Goal: Information Seeking & Learning: Learn about a topic

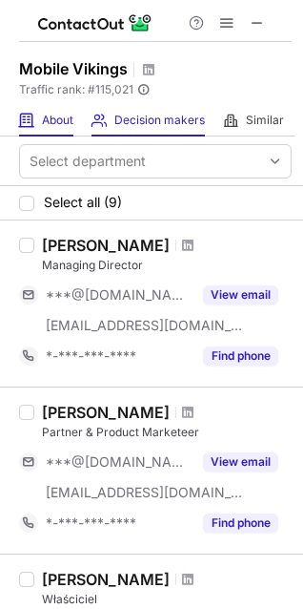
click at [30, 109] on div "About About Company" at bounding box center [46, 120] width 54 height 31
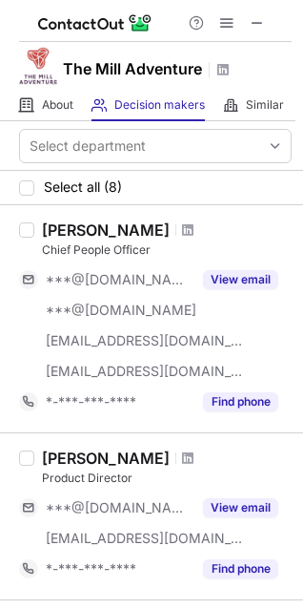
click at [52, 110] on span "About" at bounding box center [57, 104] width 31 height 15
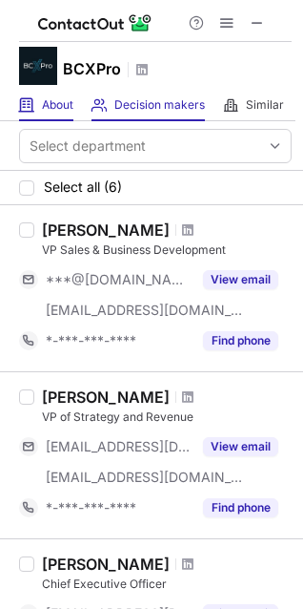
click at [36, 100] on div "About About Company" at bounding box center [46, 105] width 54 height 31
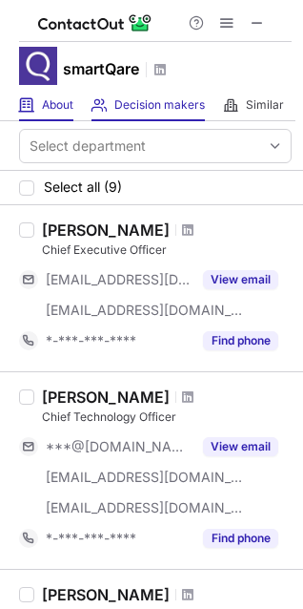
click at [54, 116] on div "About About Company" at bounding box center [46, 105] width 54 height 31
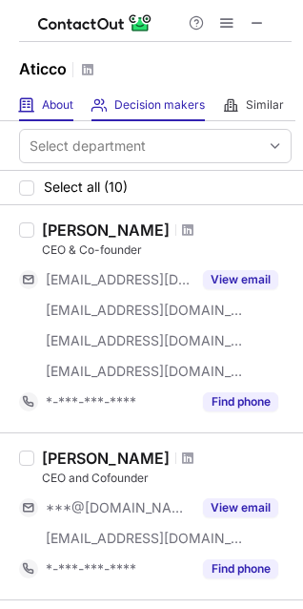
click at [56, 116] on div "About About Company" at bounding box center [46, 105] width 54 height 31
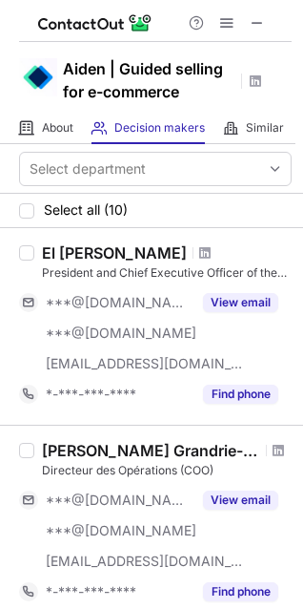
click at [47, 126] on span "About" at bounding box center [57, 127] width 31 height 15
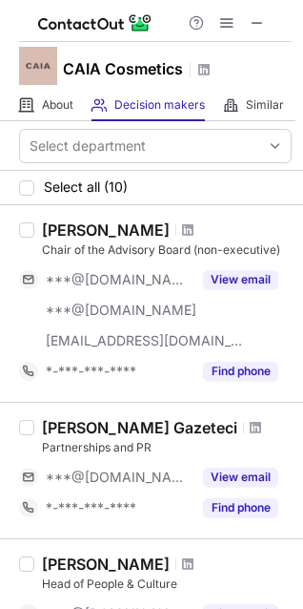
click at [31, 148] on div "Select department" at bounding box center [88, 145] width 116 height 19
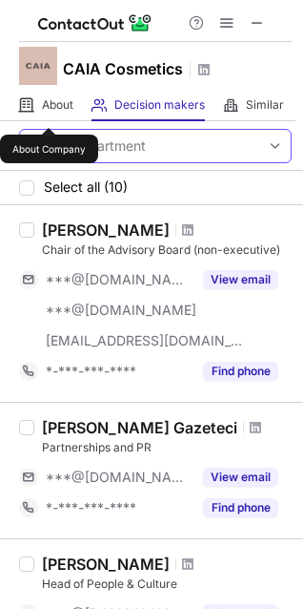
click at [49, 111] on span "About" at bounding box center [57, 104] width 31 height 15
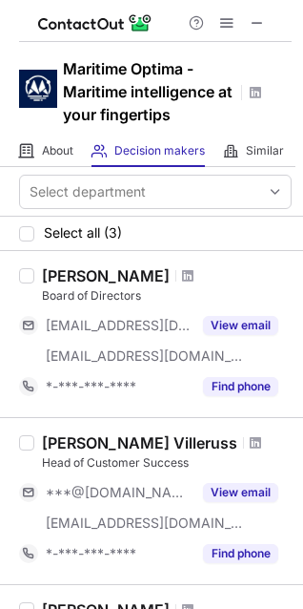
click at [45, 143] on span "About" at bounding box center [57, 150] width 31 height 15
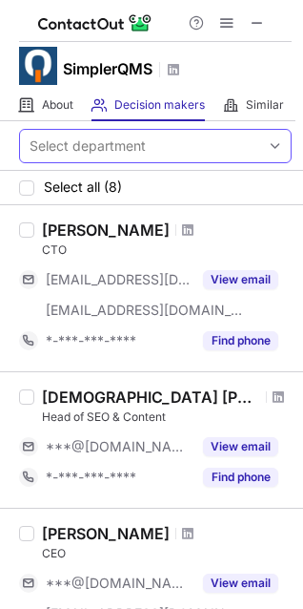
click at [37, 101] on div "About About Company" at bounding box center [46, 105] width 54 height 31
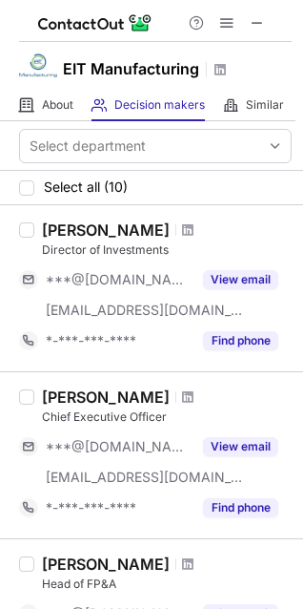
click at [35, 110] on div "About About Company" at bounding box center [46, 105] width 54 height 31
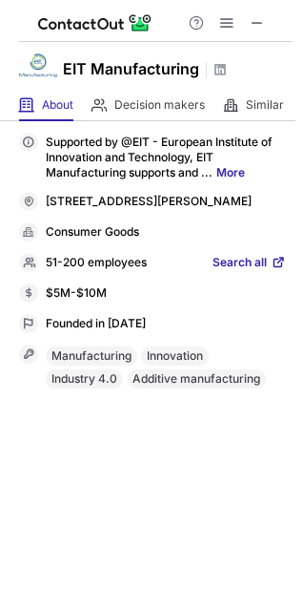
click at [35, 110] on div "About About Company" at bounding box center [46, 105] width 54 height 31
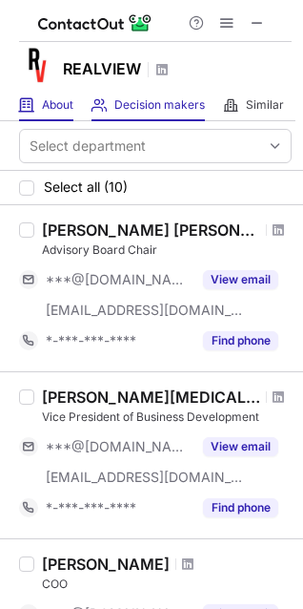
click at [30, 108] on span at bounding box center [26, 104] width 15 height 15
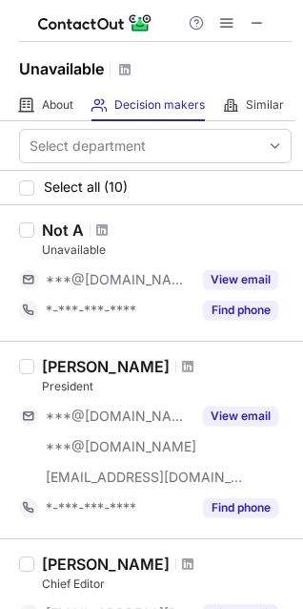
click at [35, 96] on div "About About Company" at bounding box center [46, 105] width 54 height 31
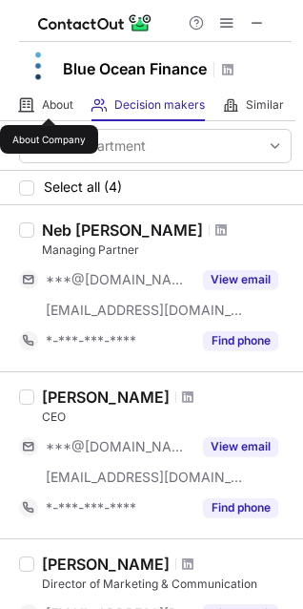
click at [49, 101] on span "About" at bounding box center [57, 104] width 31 height 15
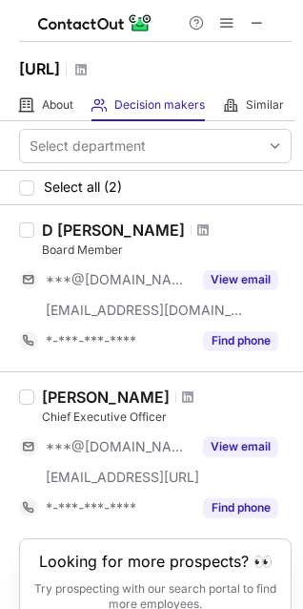
click at [57, 122] on div "Select department" at bounding box center [151, 146] width 303 height 50
click at [41, 93] on div "About About Company" at bounding box center [46, 105] width 54 height 31
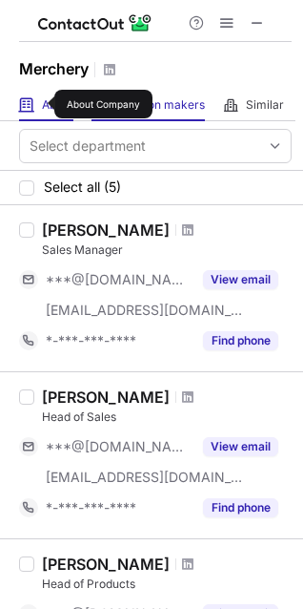
click at [42, 104] on span "About" at bounding box center [57, 104] width 31 height 15
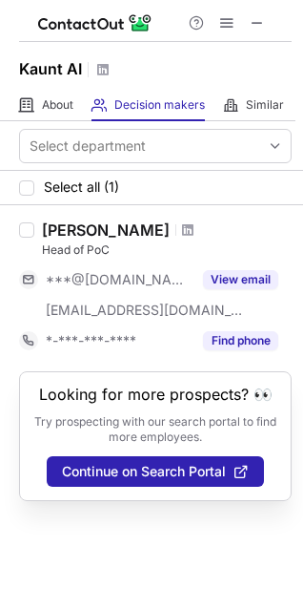
click at [46, 114] on div "About About Company" at bounding box center [46, 105] width 54 height 31
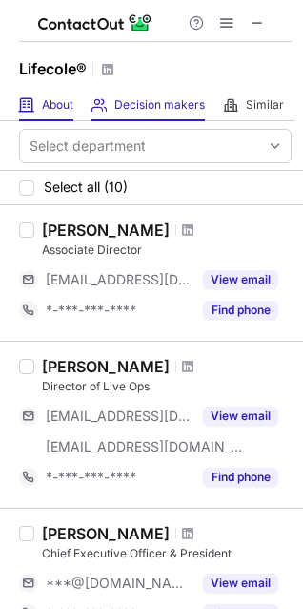
click at [47, 120] on div "About About Company" at bounding box center [46, 105] width 54 height 31
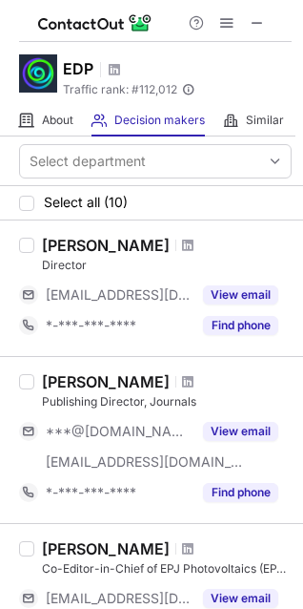
click at [30, 127] on span at bounding box center [26, 120] width 15 height 15
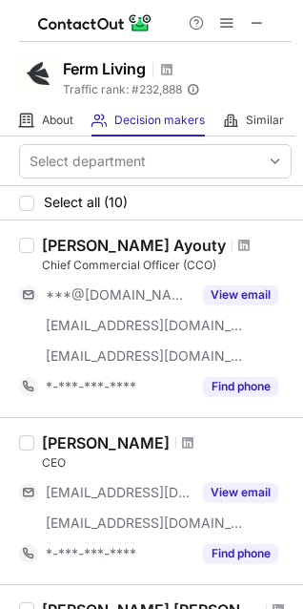
click at [45, 109] on div "About About Company" at bounding box center [46, 120] width 54 height 31
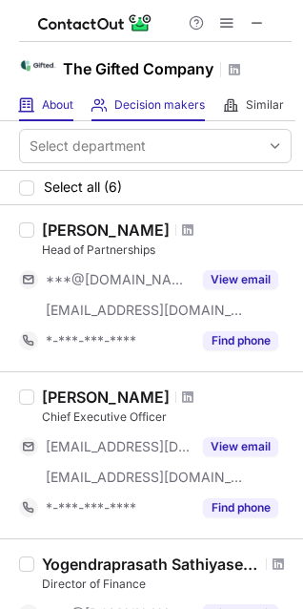
click at [52, 114] on div "About About Company" at bounding box center [46, 105] width 54 height 31
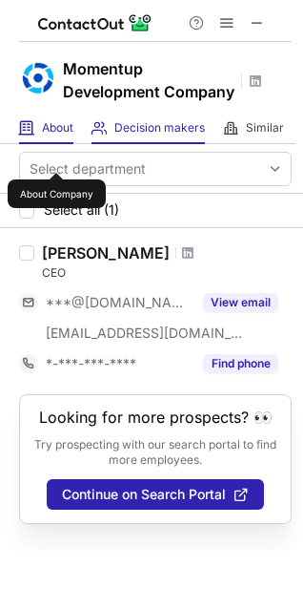
click at [56, 135] on span "About" at bounding box center [57, 127] width 31 height 15
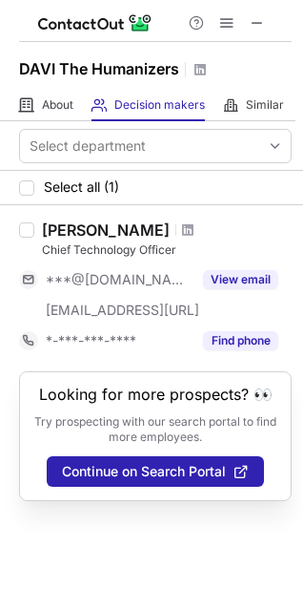
click at [52, 110] on span "About" at bounding box center [57, 104] width 31 height 15
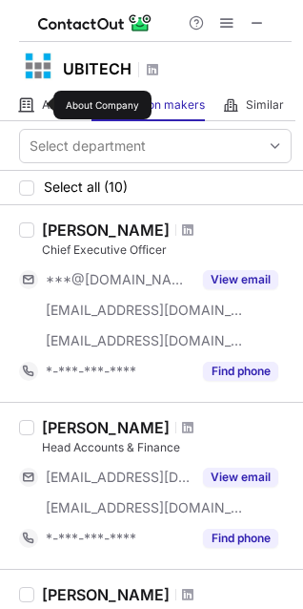
click at [42, 105] on span "About" at bounding box center [57, 104] width 31 height 15
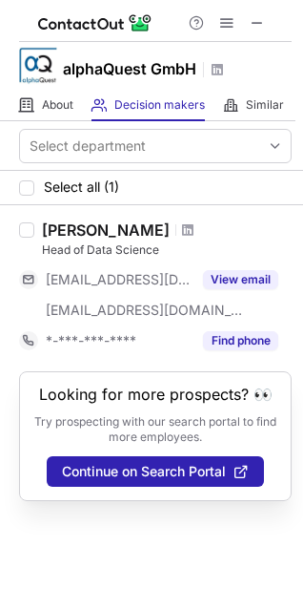
click at [44, 127] on div "Select department" at bounding box center [151, 146] width 303 height 50
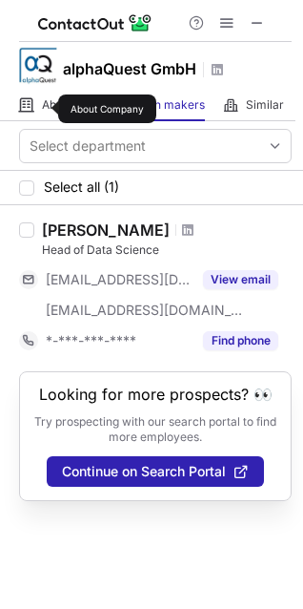
click at [46, 109] on span "About" at bounding box center [57, 104] width 31 height 15
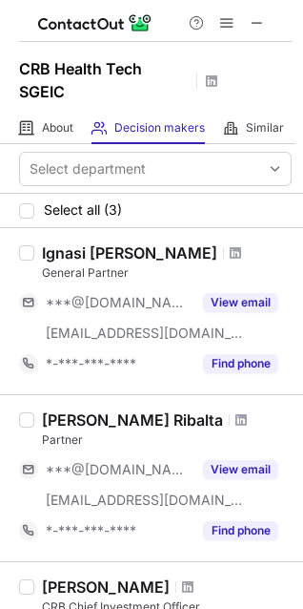
click at [64, 100] on h1 "CRB Health Tech SGEIC" at bounding box center [105, 80] width 172 height 46
click at [59, 117] on div "About About Company" at bounding box center [46, 128] width 54 height 31
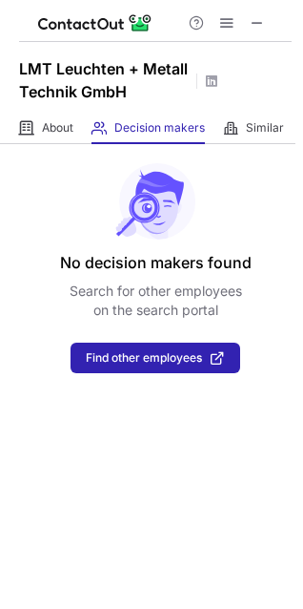
click at [45, 105] on div "LMT Leuchten + Metall Technik GmbH" at bounding box center [151, 77] width 303 height 71
click at [50, 119] on div "About About Company" at bounding box center [46, 128] width 54 height 31
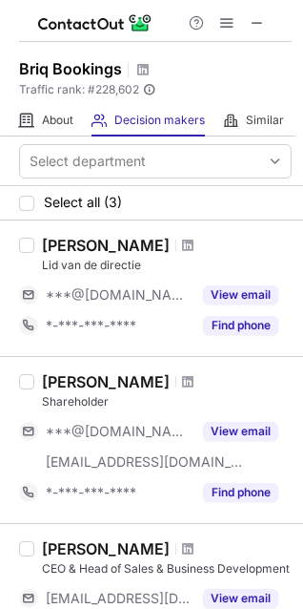
click at [56, 133] on div "About About Company" at bounding box center [46, 120] width 54 height 31
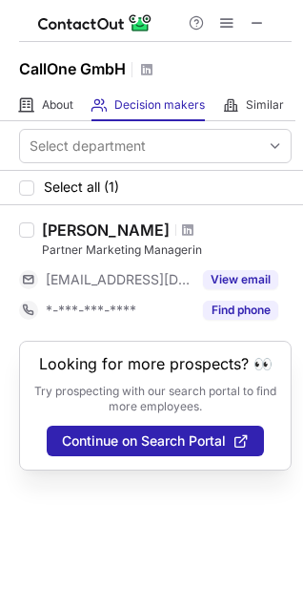
click at [36, 117] on div "About About Company" at bounding box center [46, 105] width 54 height 31
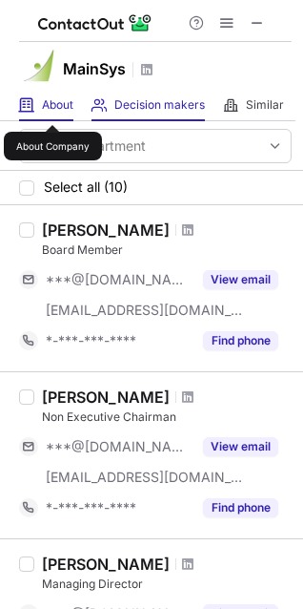
click at [52, 108] on span "About" at bounding box center [57, 104] width 31 height 15
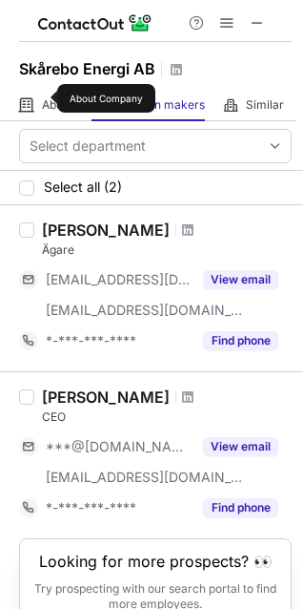
click at [45, 98] on span "About" at bounding box center [57, 104] width 31 height 15
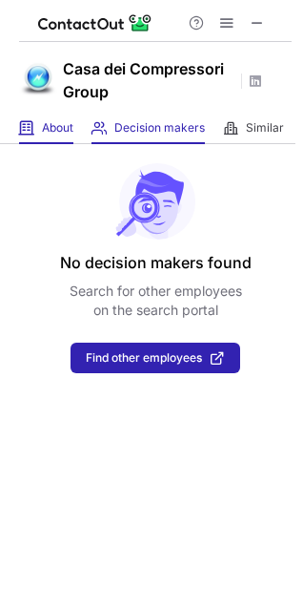
click at [44, 120] on span "About" at bounding box center [57, 127] width 31 height 15
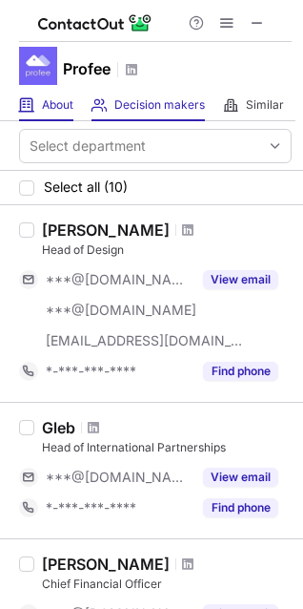
click at [19, 105] on span at bounding box center [26, 104] width 15 height 15
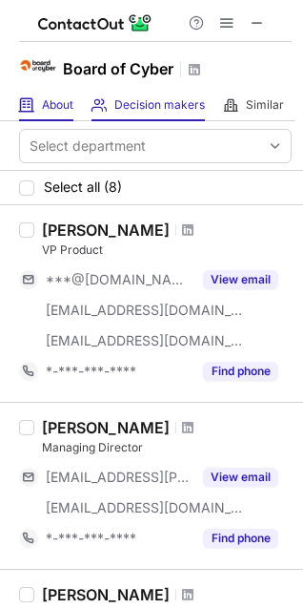
click at [28, 97] on span at bounding box center [26, 104] width 15 height 15
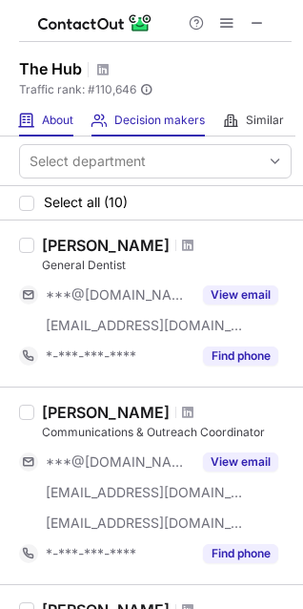
drag, startPoint x: 3, startPoint y: 116, endPoint x: 34, endPoint y: 114, distance: 31.5
click at [34, 114] on span at bounding box center [26, 120] width 15 height 15
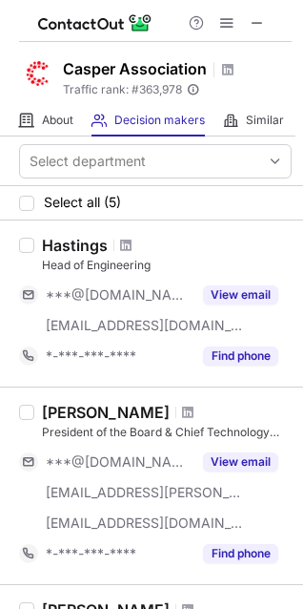
click at [44, 106] on div "About About Company" at bounding box center [46, 120] width 54 height 31
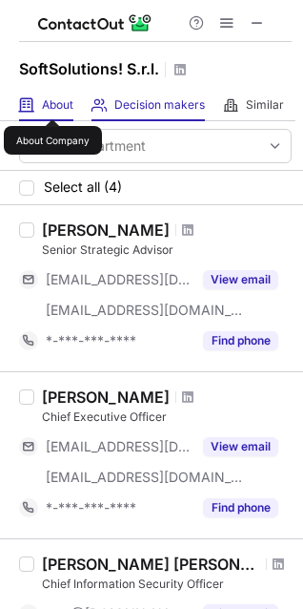
click at [52, 102] on span "About" at bounding box center [57, 104] width 31 height 15
